Goal: Task Accomplishment & Management: Manage account settings

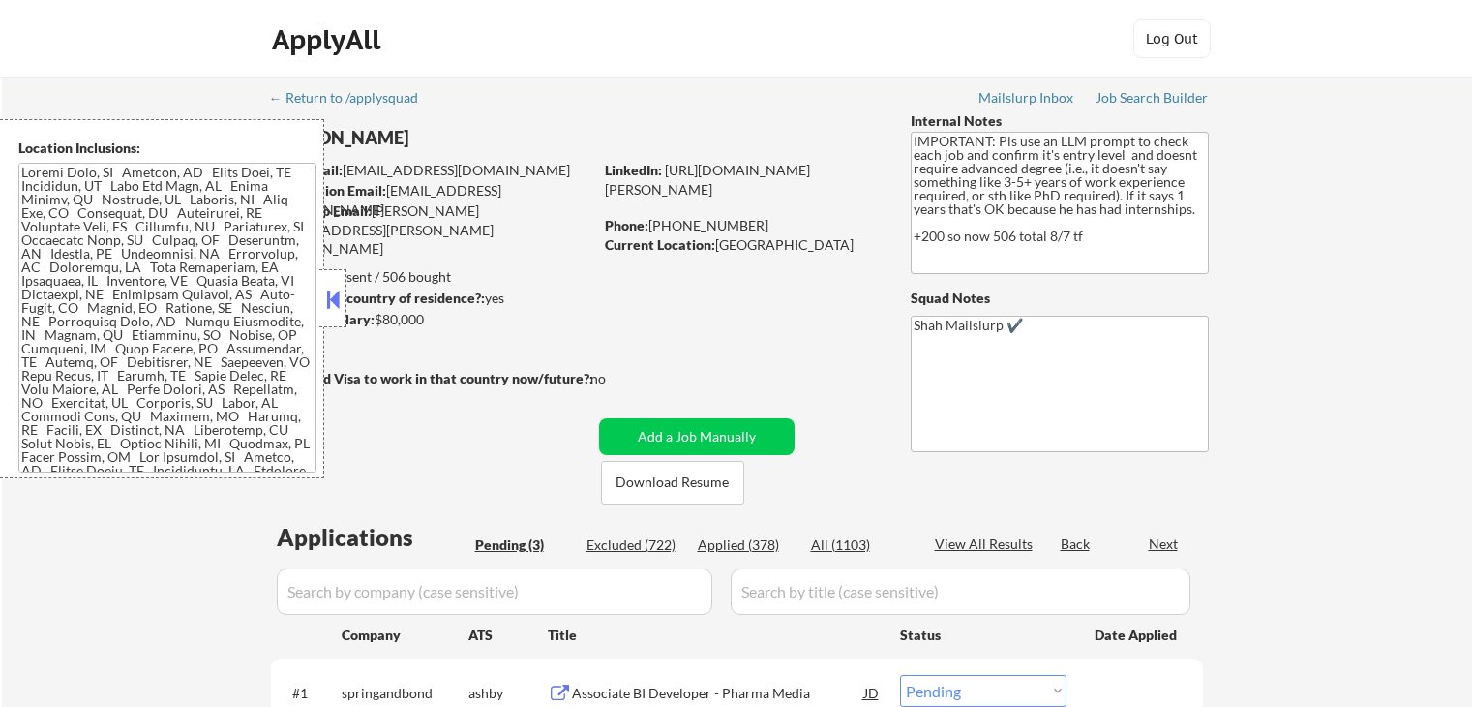
select select ""pending""
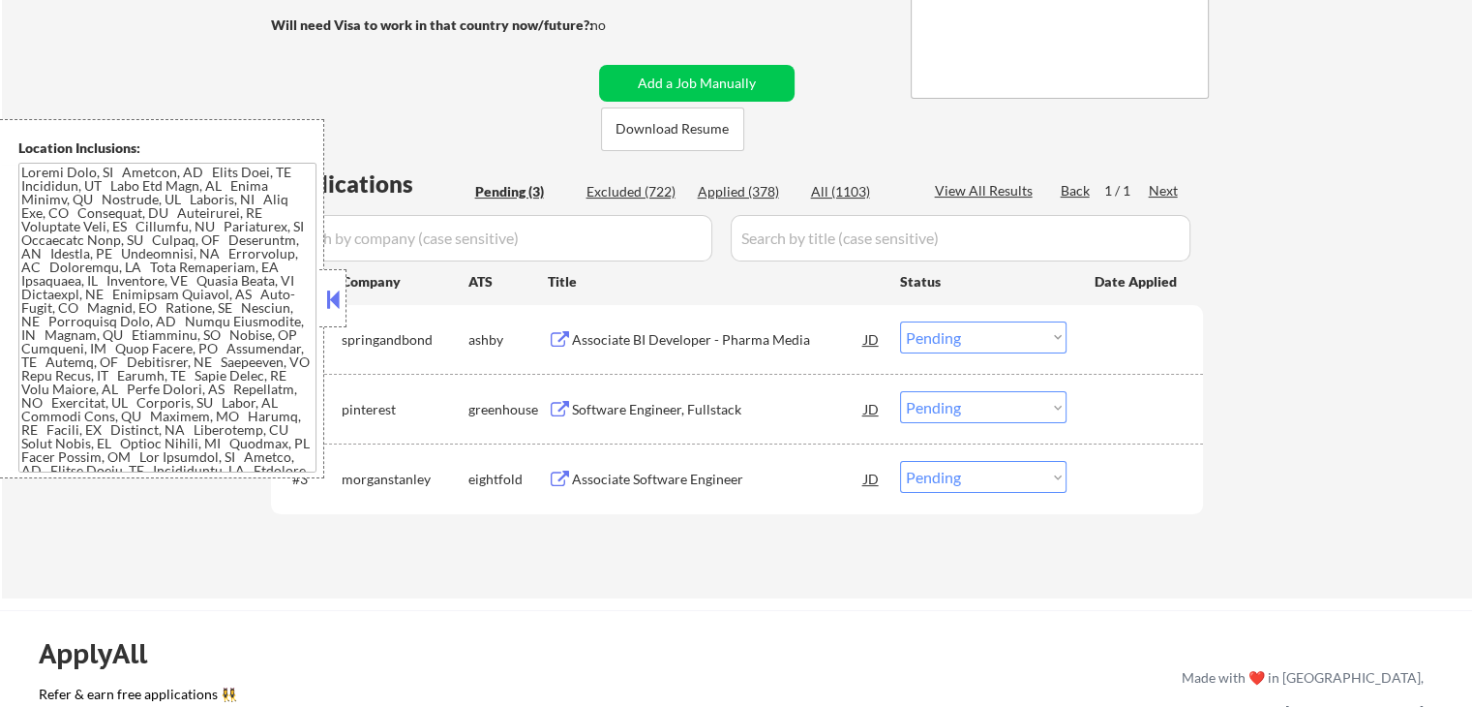
scroll to position [387, 0]
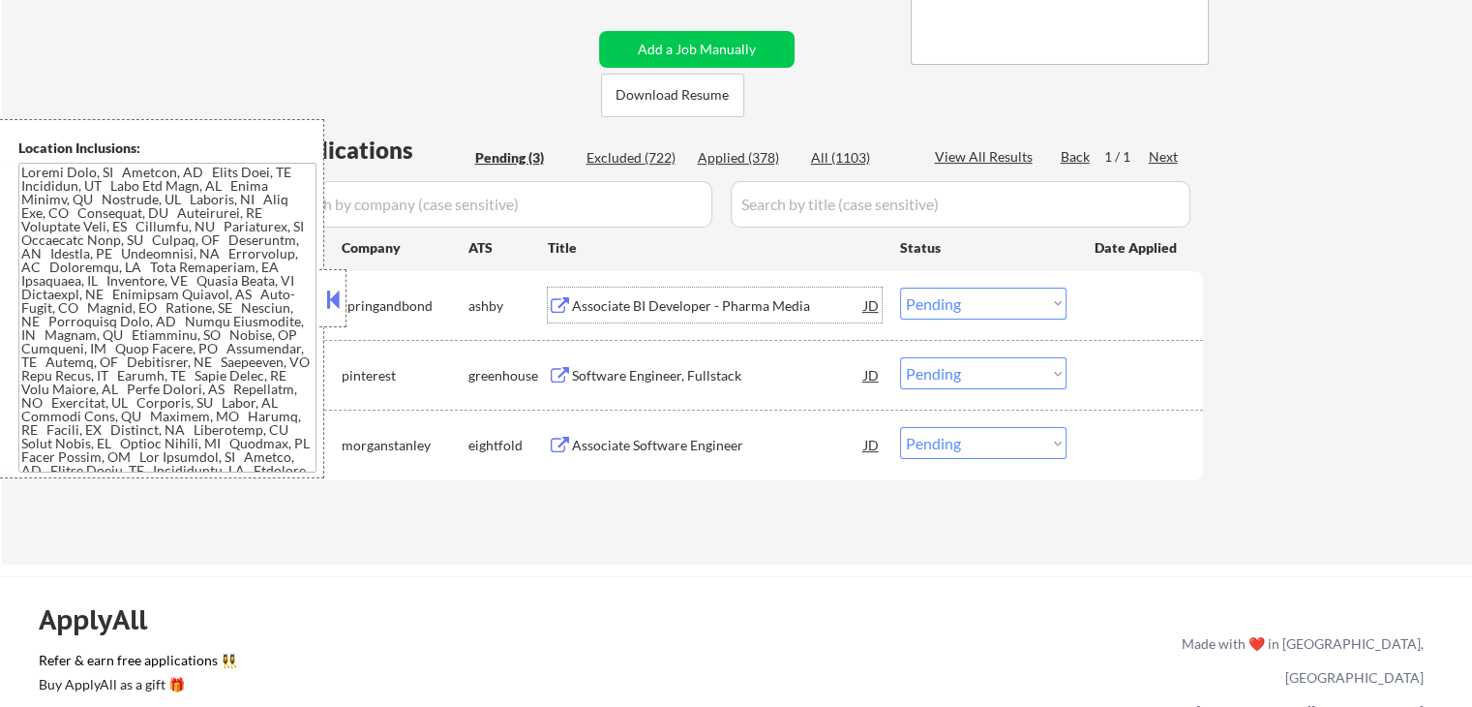
click at [659, 306] on div "Associate BI Developer - Pharma Media" at bounding box center [718, 305] width 292 height 19
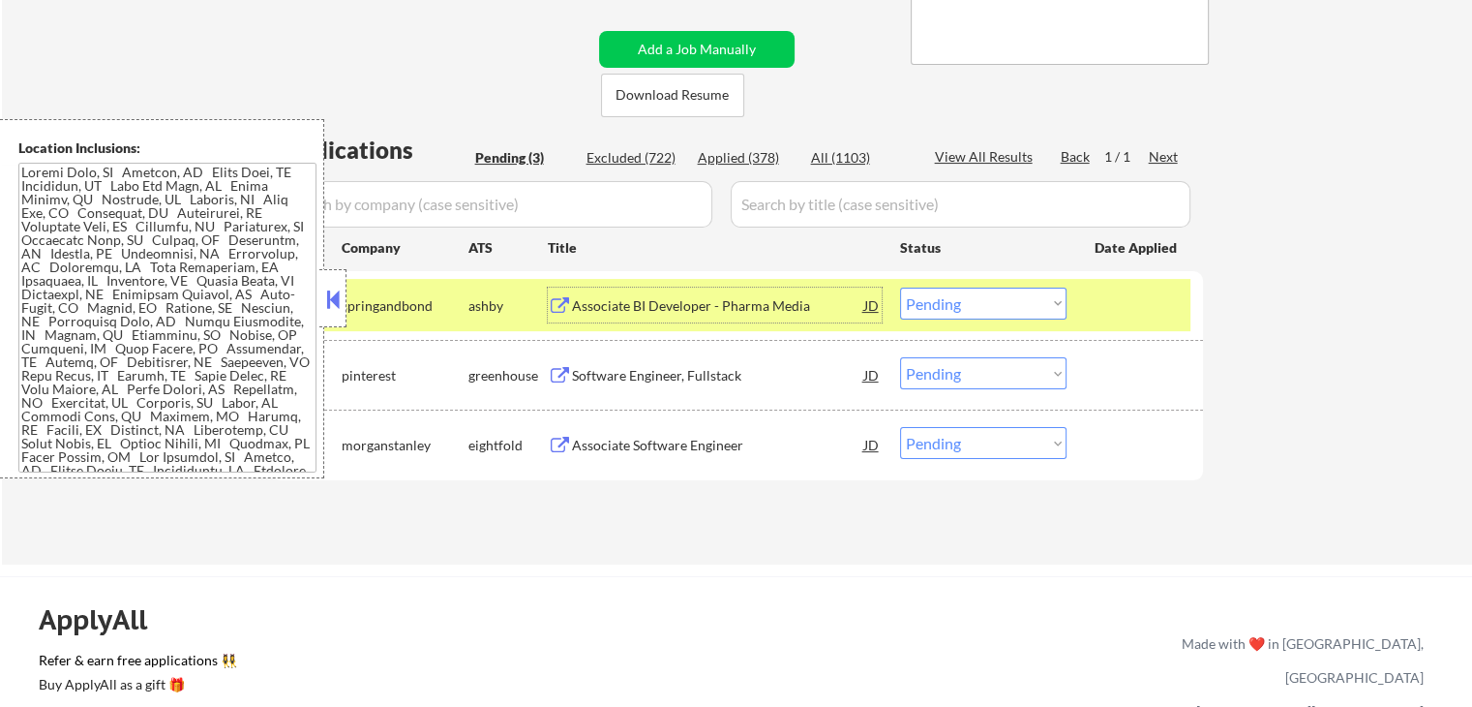
click at [633, 396] on div "#2 pinterest greenhouse Software Engineer, Fullstack JD Choose an option... Pen…" at bounding box center [734, 374] width 914 height 52
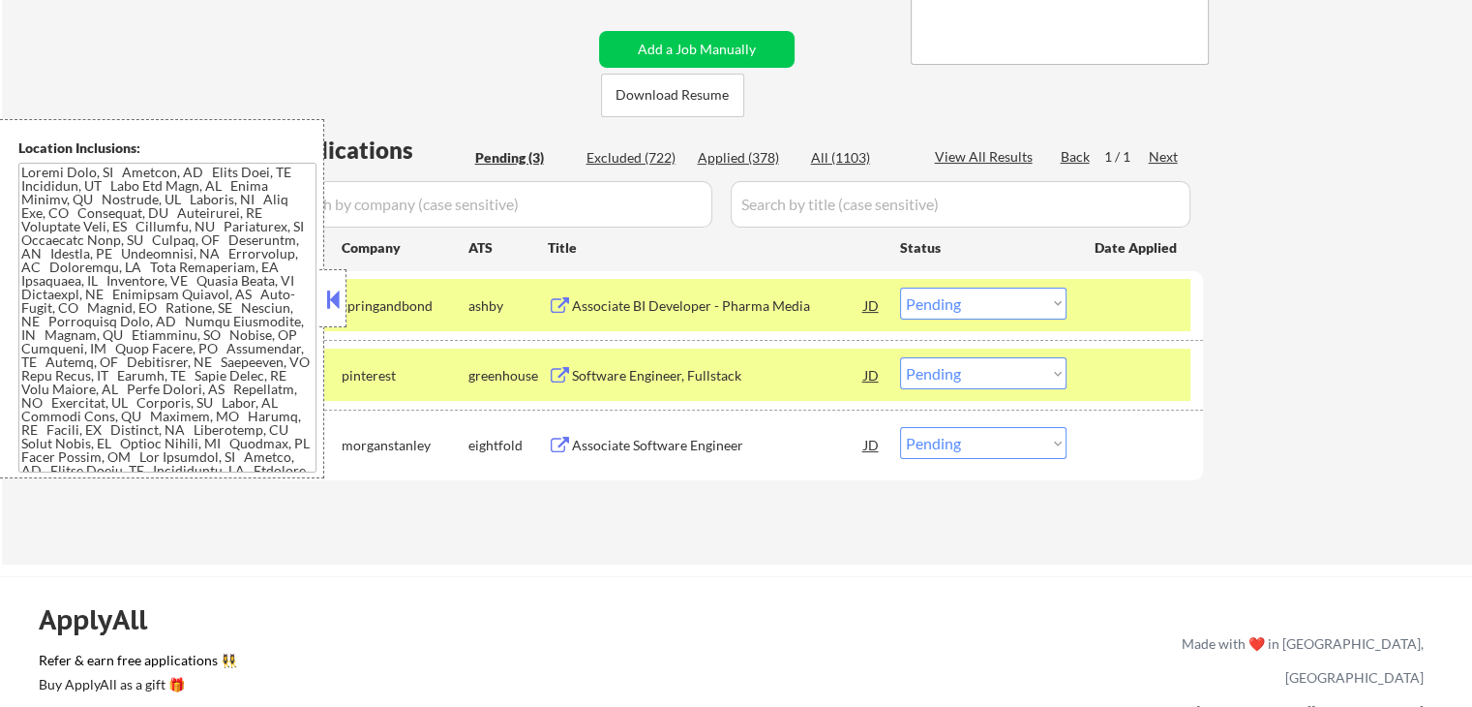
click at [639, 382] on div "Software Engineer, Fullstack" at bounding box center [718, 375] width 292 height 19
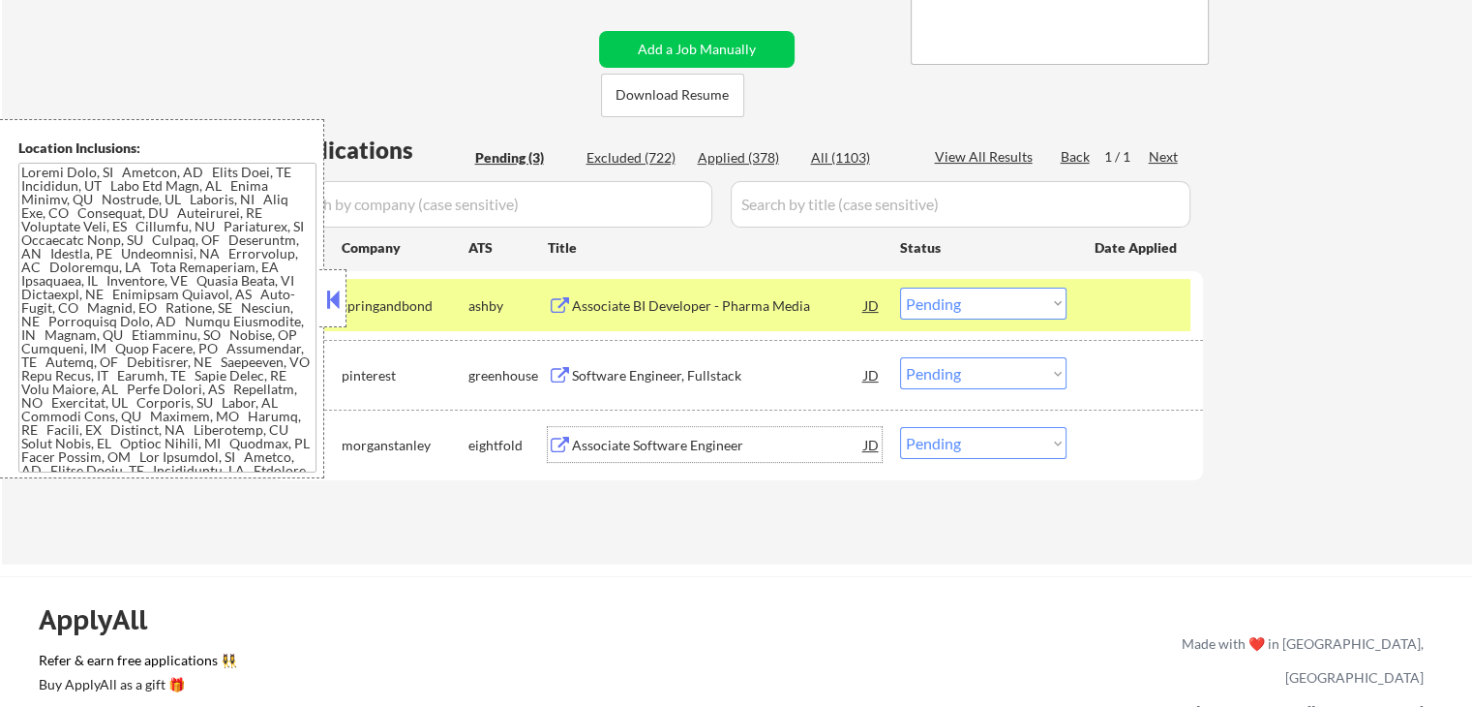
click at [697, 432] on div "Associate Software Engineer" at bounding box center [718, 444] width 292 height 35
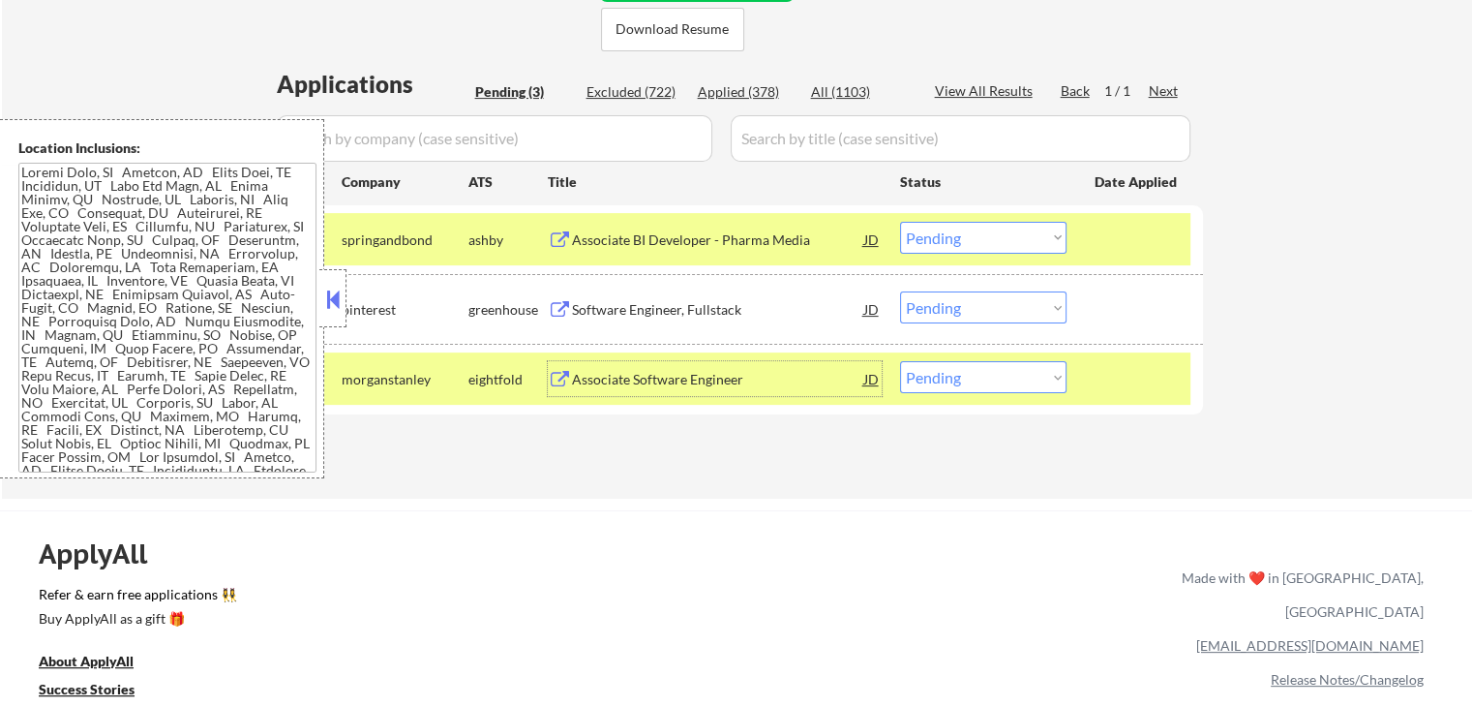
scroll to position [484, 0]
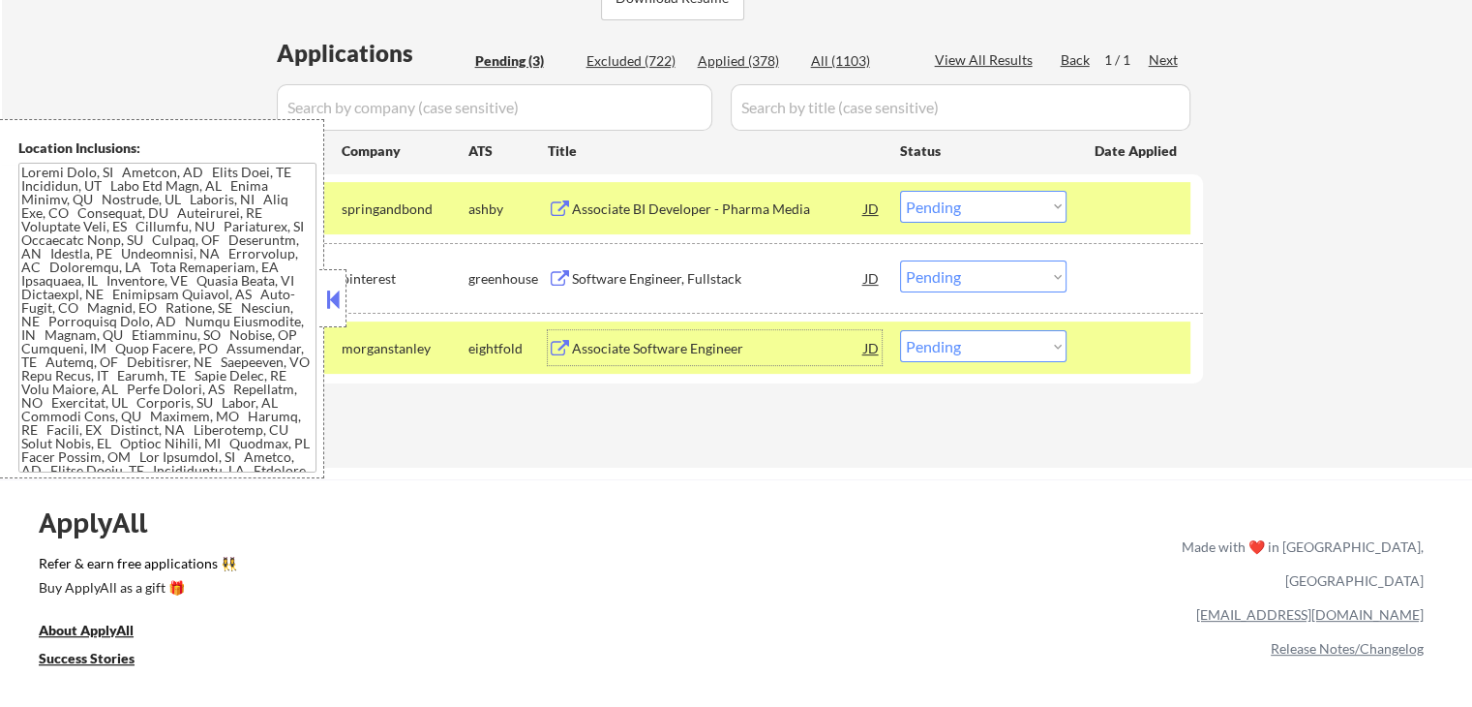
click at [947, 278] on select "Choose an option... Pending Applied Excluded (Questions) Excluded (Expired) Exc…" at bounding box center [983, 276] width 166 height 32
click at [900, 260] on select "Choose an option... Pending Applied Excluded (Questions) Excluded (Expired) Exc…" at bounding box center [983, 276] width 166 height 32
select select ""pending""
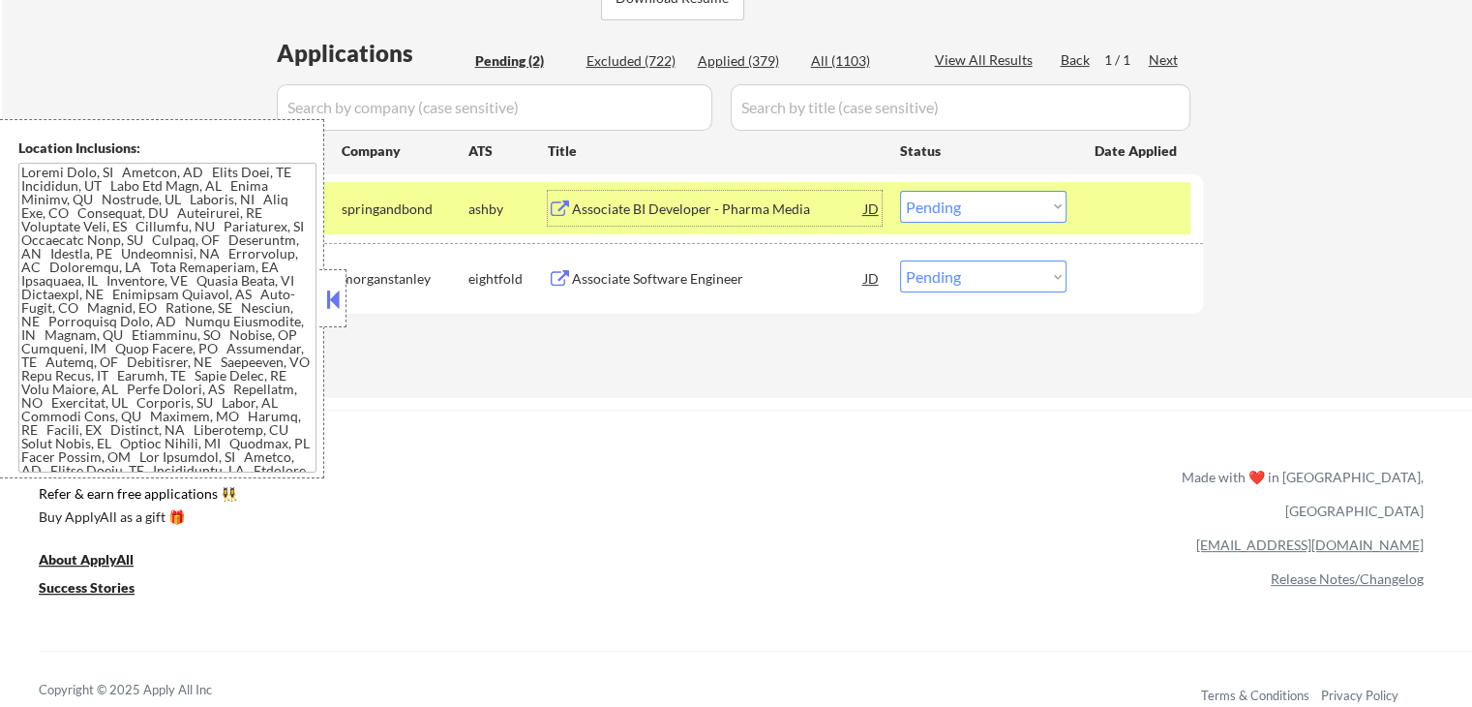
click at [772, 211] on div "Associate BI Developer - Pharma Media" at bounding box center [718, 208] width 292 height 19
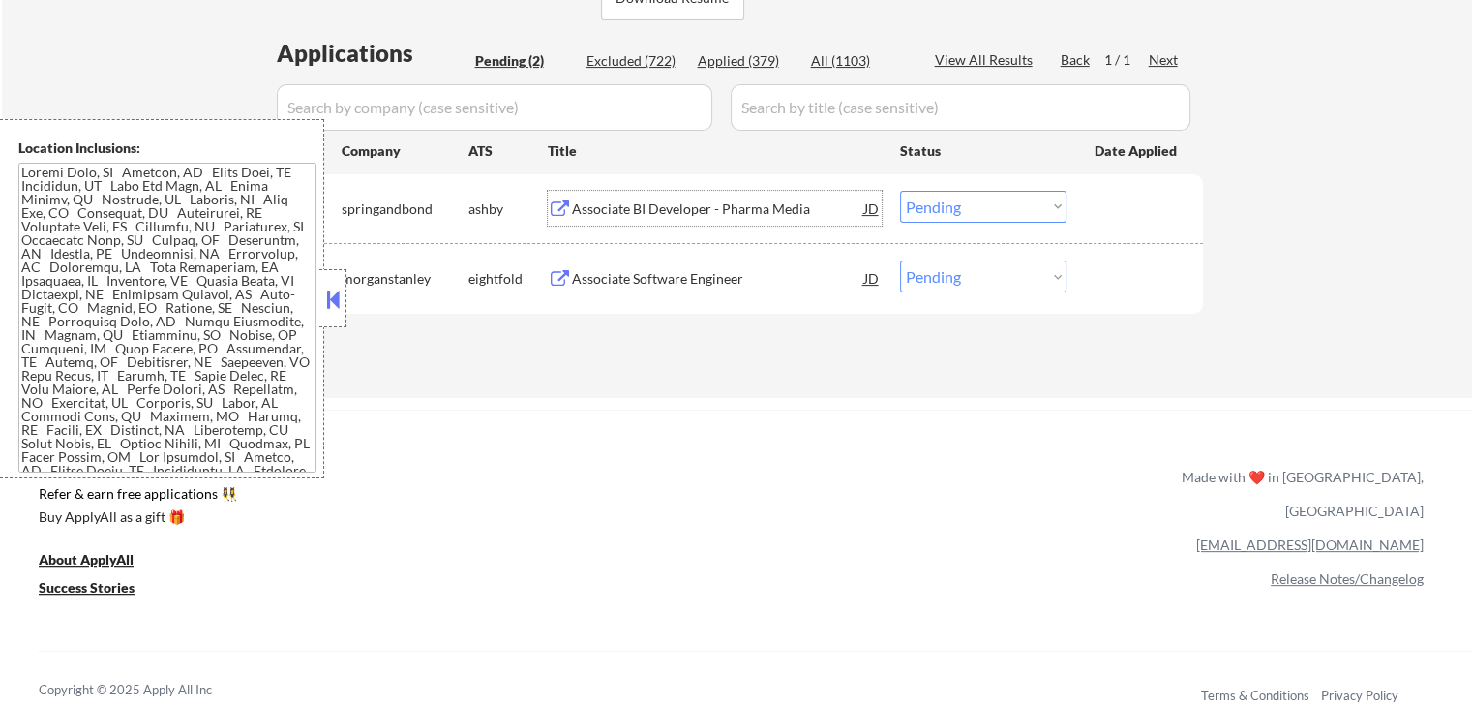
drag, startPoint x: 961, startPoint y: 202, endPoint x: 965, endPoint y: 219, distance: 16.9
click at [961, 202] on select "Choose an option... Pending Applied Excluded (Questions) Excluded (Expired) Exc…" at bounding box center [983, 207] width 166 height 32
click at [900, 191] on select "Choose an option... Pending Applied Excluded (Questions) Excluded (Expired) Exc…" at bounding box center [983, 207] width 166 height 32
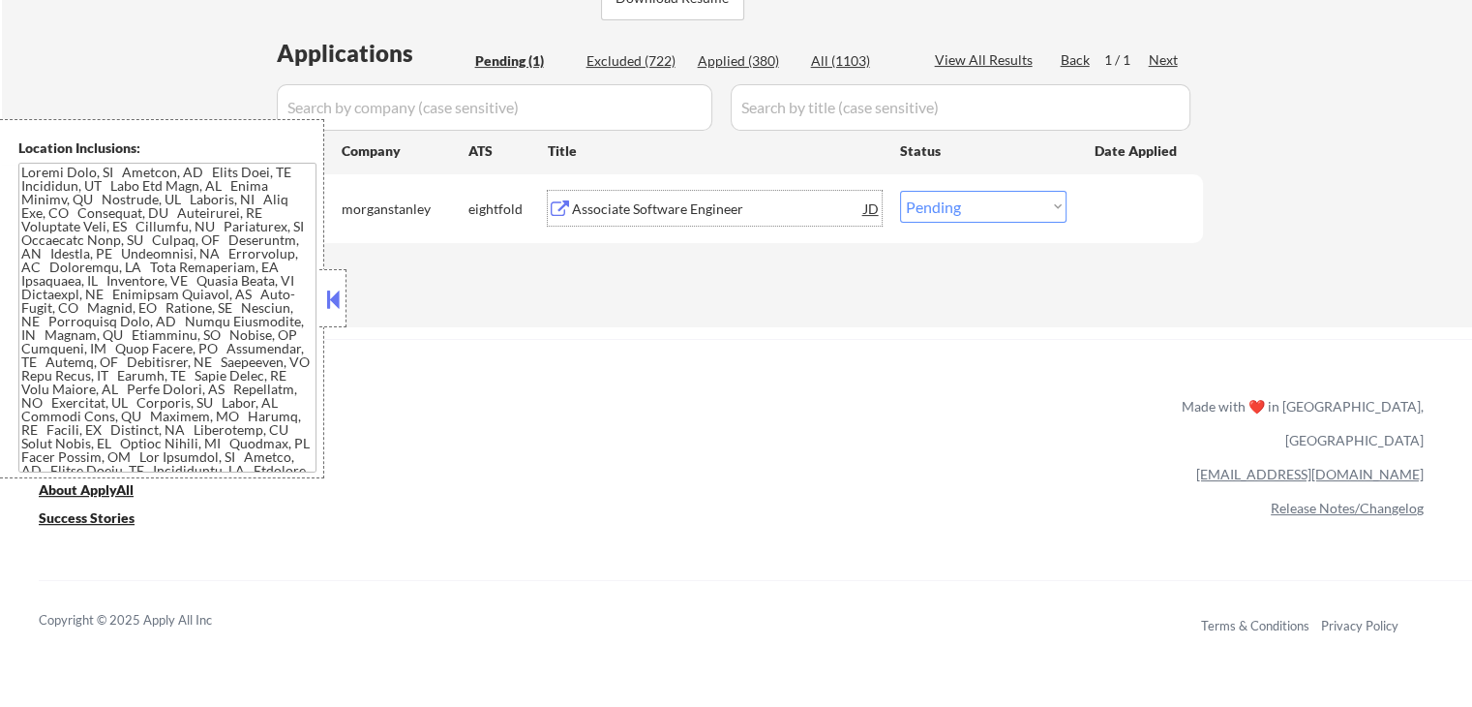
click at [661, 209] on div "Associate Software Engineer" at bounding box center [718, 208] width 292 height 19
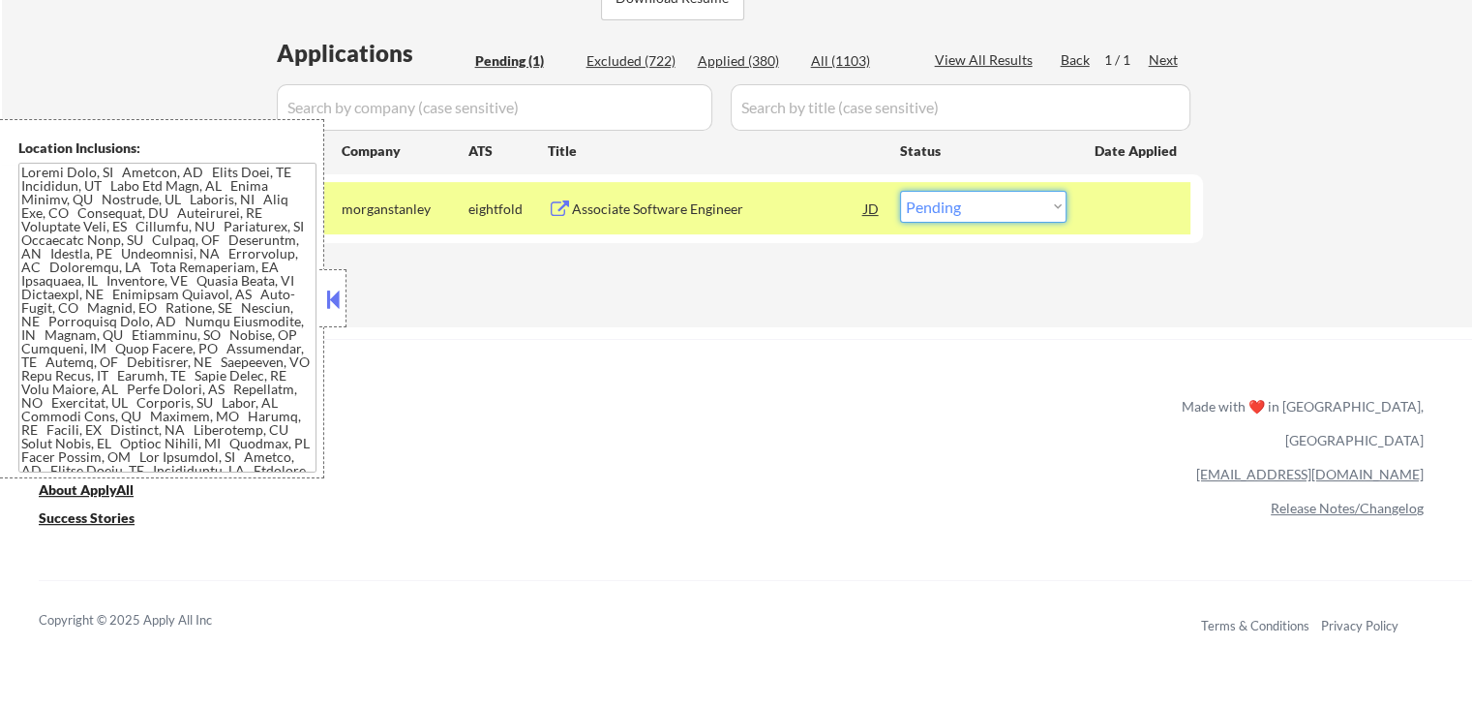
drag, startPoint x: 1028, startPoint y: 203, endPoint x: 1028, endPoint y: 215, distance: 11.6
click at [1028, 203] on select "Choose an option... Pending Applied Excluded (Questions) Excluded (Expired) Exc…" at bounding box center [983, 207] width 166 height 32
select select ""applied""
click at [900, 191] on select "Choose an option... Pending Applied Excluded (Questions) Excluded (Expired) Exc…" at bounding box center [983, 207] width 166 height 32
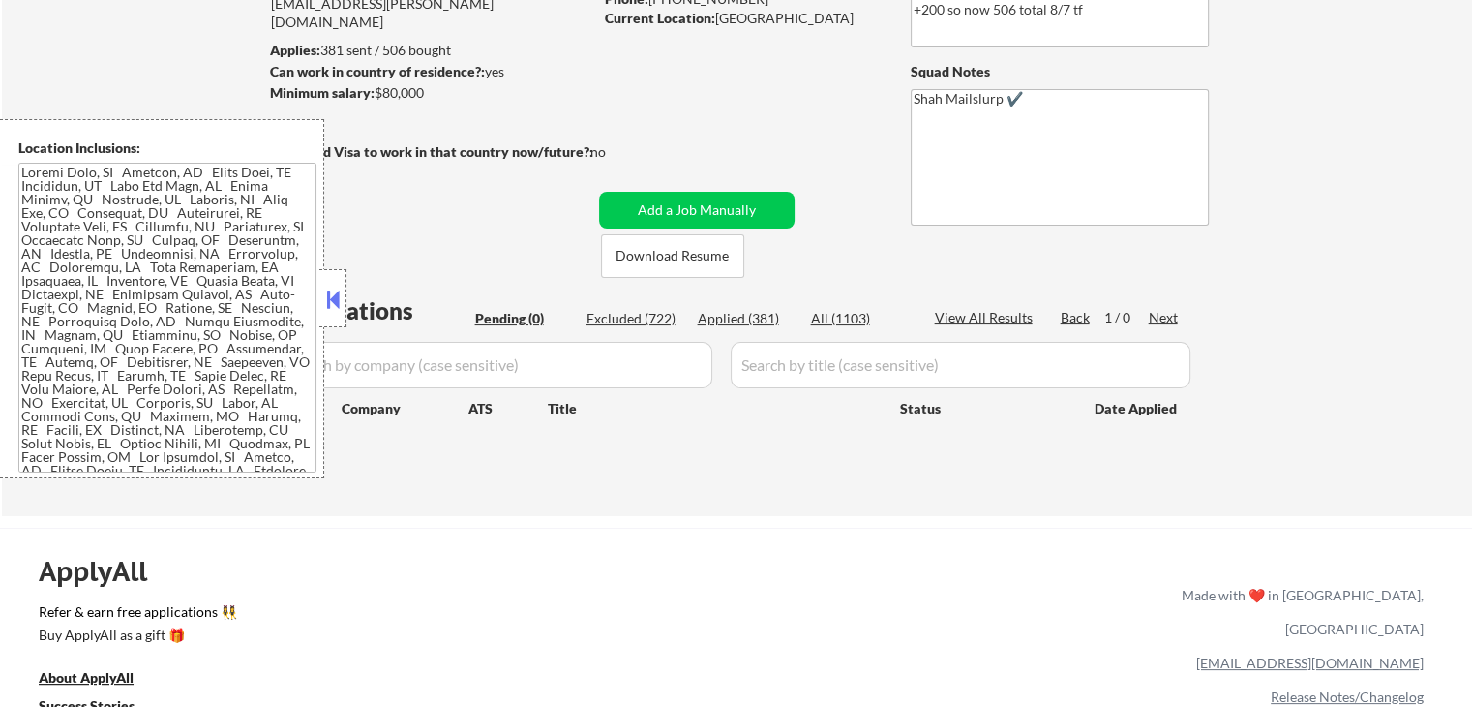
scroll to position [194, 0]
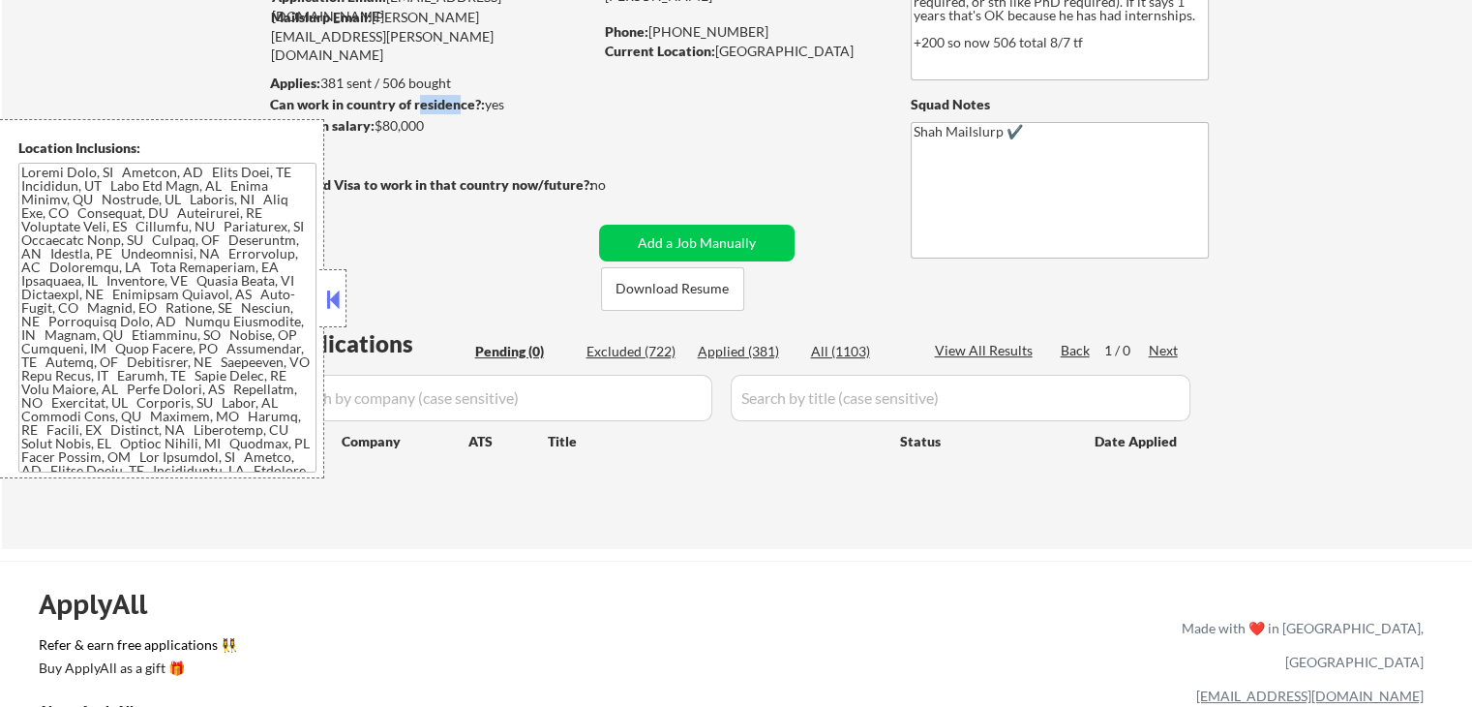
drag, startPoint x: 458, startPoint y: 104, endPoint x: 418, endPoint y: 98, distance: 40.1
click at [418, 98] on strong "Can work in country of residence?:" at bounding box center [377, 104] width 215 height 16
